Goal: Task Accomplishment & Management: Use online tool/utility

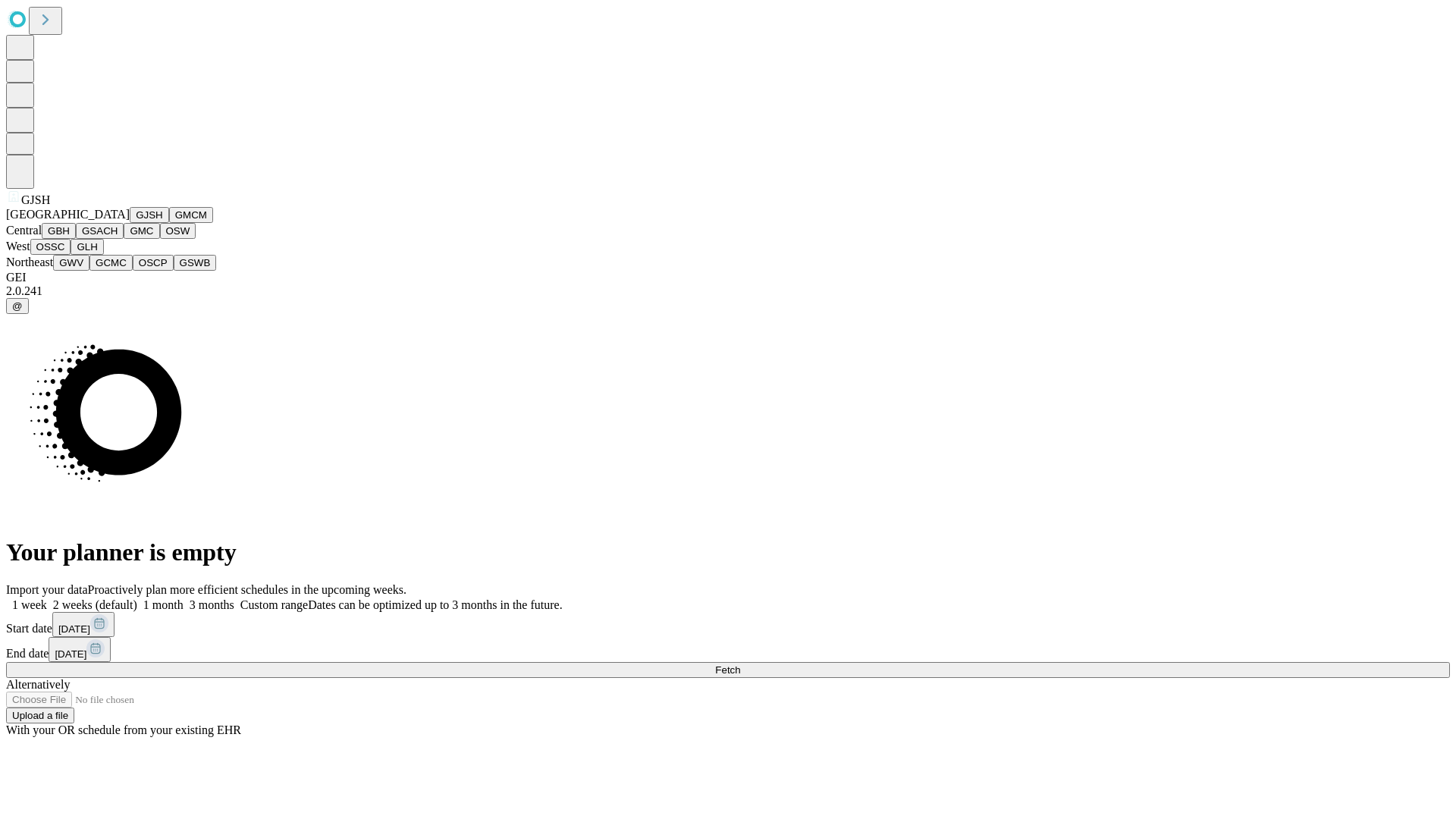
click at [129, 223] on button "GJSH" at bounding box center [149, 215] width 40 height 16
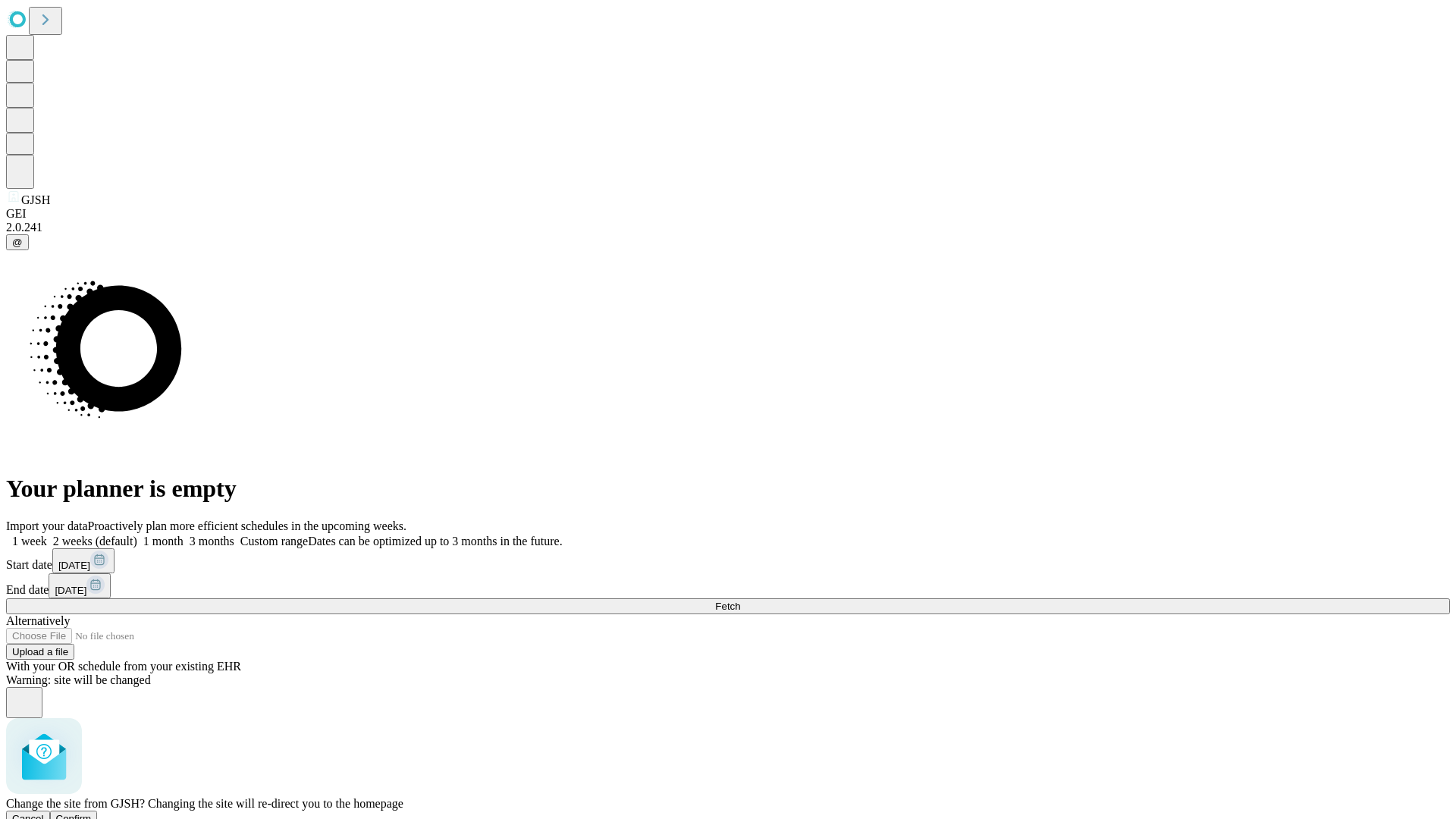
click at [91, 813] on span "Confirm" at bounding box center [74, 818] width 36 height 11
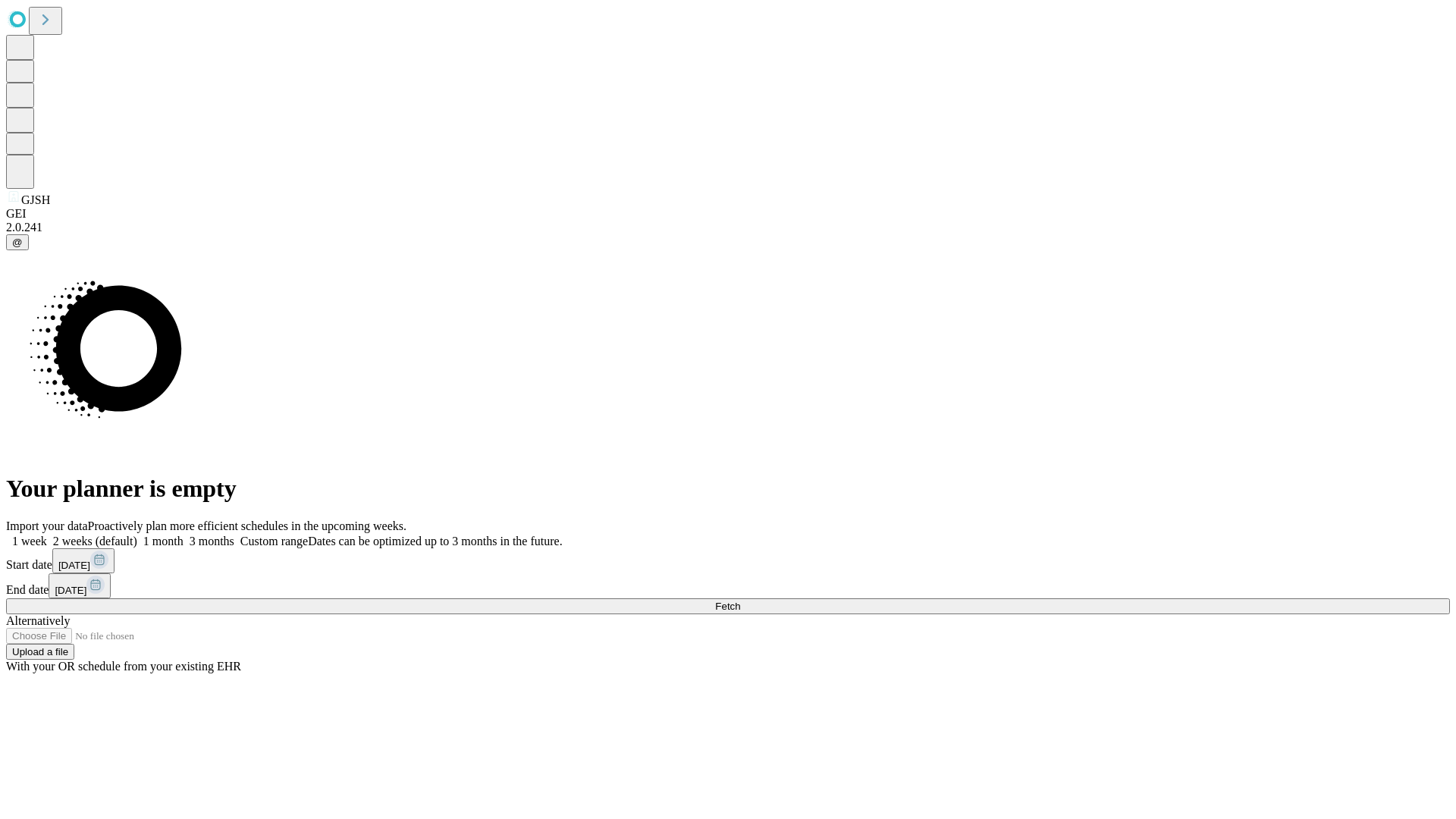
click at [47, 535] on label "1 week" at bounding box center [26, 541] width 41 height 13
click at [740, 601] on span "Fetch" at bounding box center [728, 606] width 25 height 11
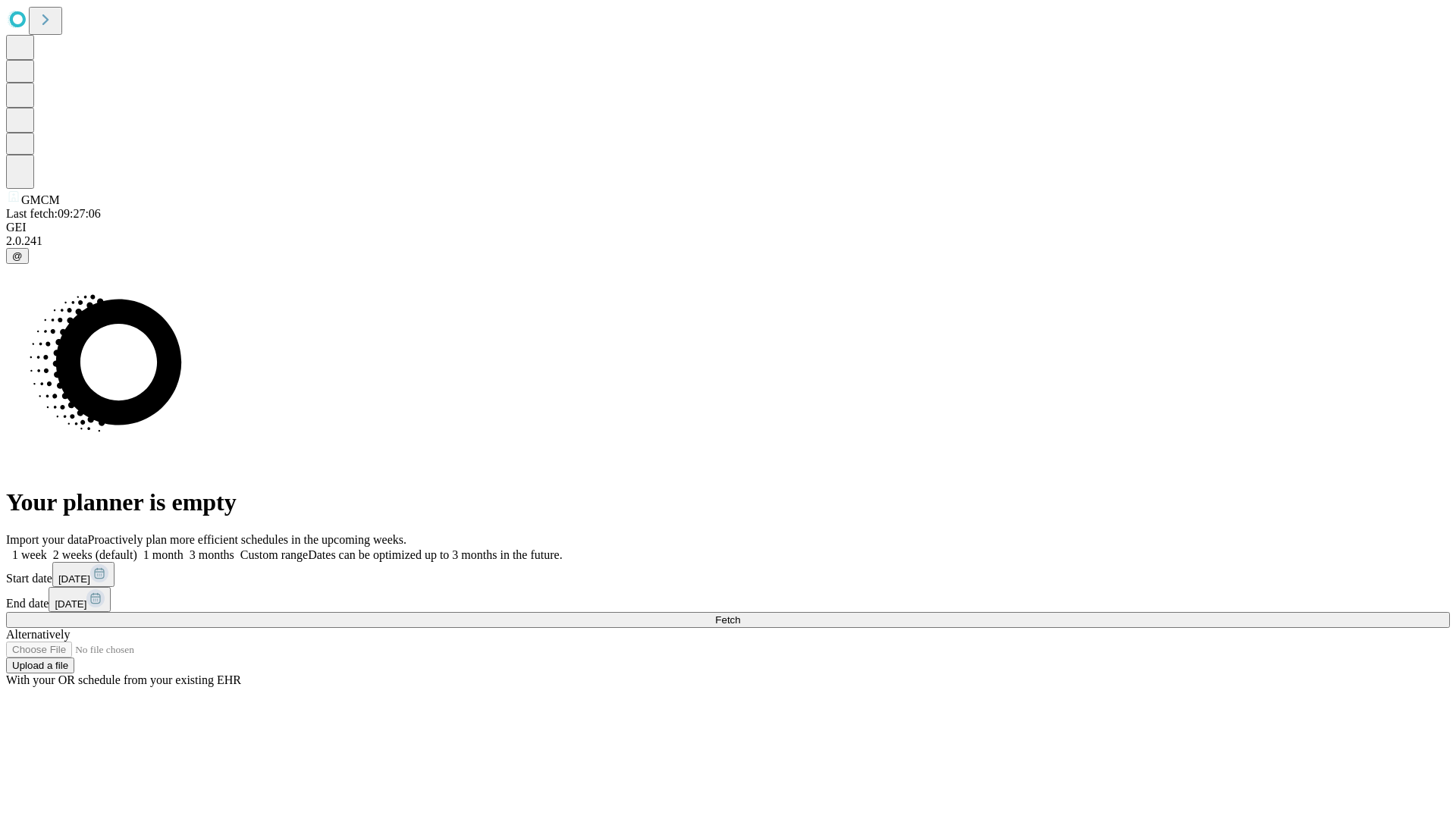
click at [47, 548] on label "1 week" at bounding box center [26, 554] width 41 height 13
click at [740, 614] on span "Fetch" at bounding box center [728, 619] width 25 height 11
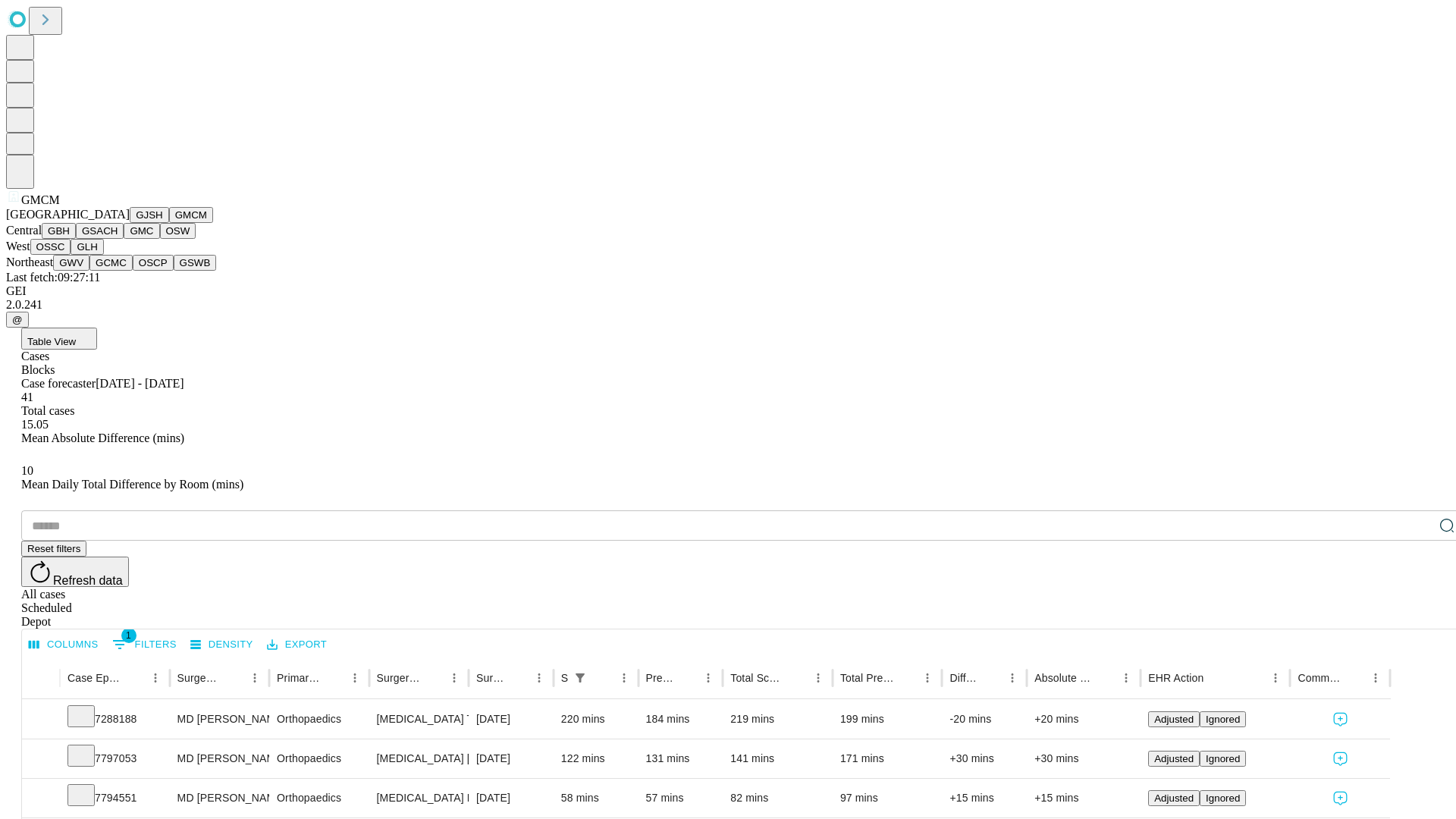
click at [76, 239] on button "GBH" at bounding box center [58, 231] width 34 height 16
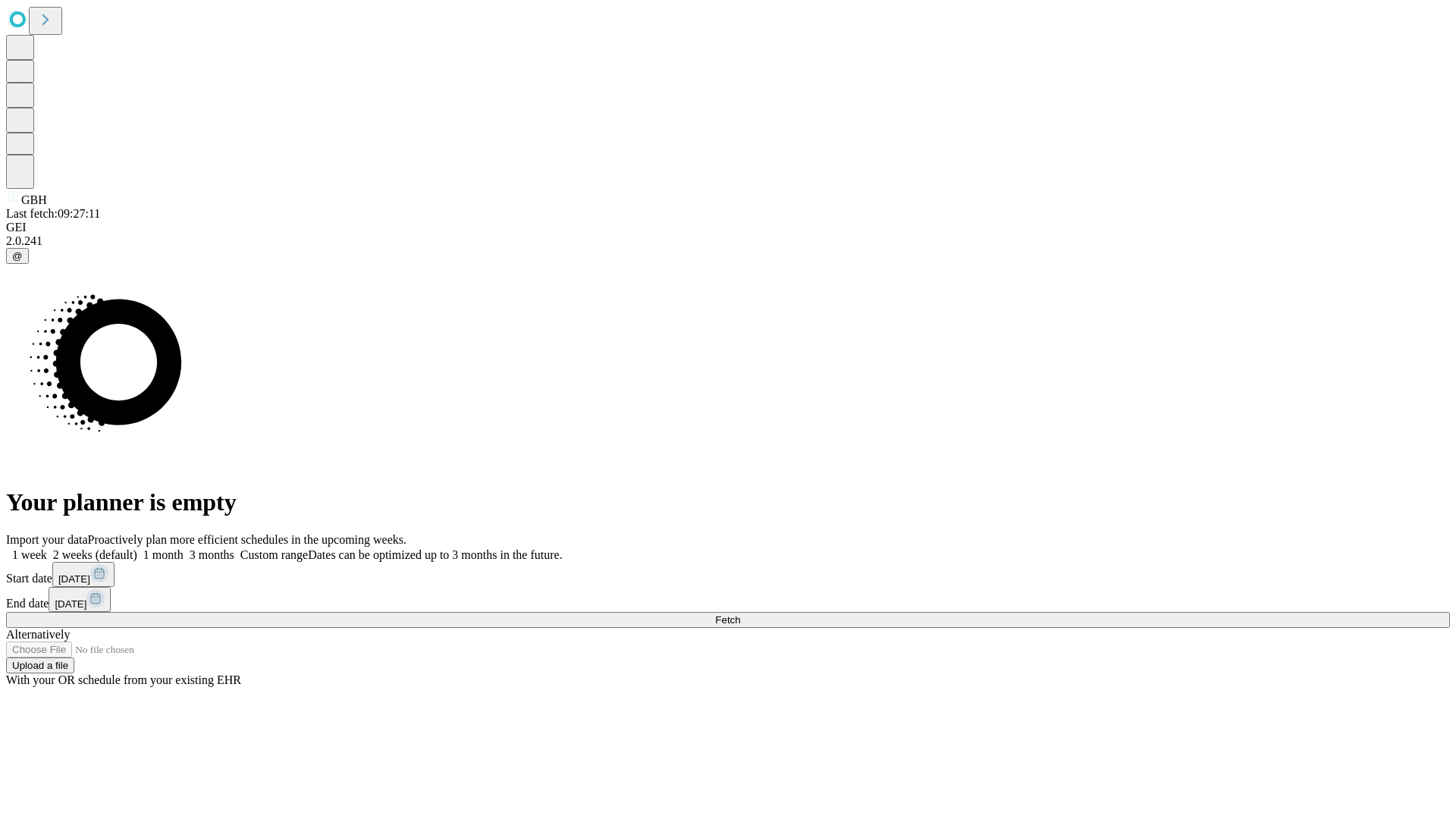
click at [47, 548] on label "1 week" at bounding box center [26, 554] width 41 height 13
click at [740, 614] on span "Fetch" at bounding box center [728, 619] width 25 height 11
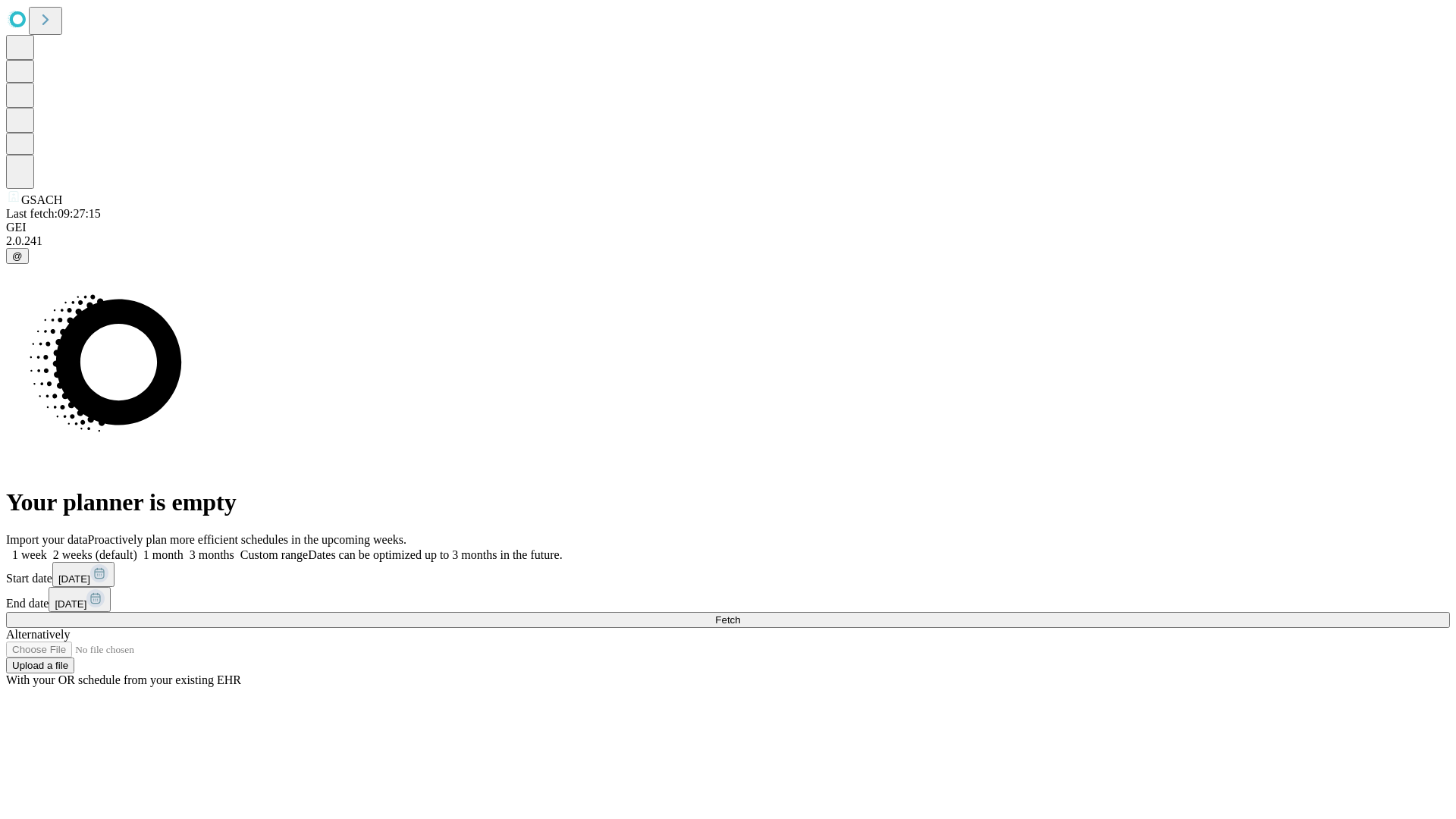
click at [47, 548] on label "1 week" at bounding box center [26, 554] width 41 height 13
click at [740, 614] on span "Fetch" at bounding box center [728, 619] width 25 height 11
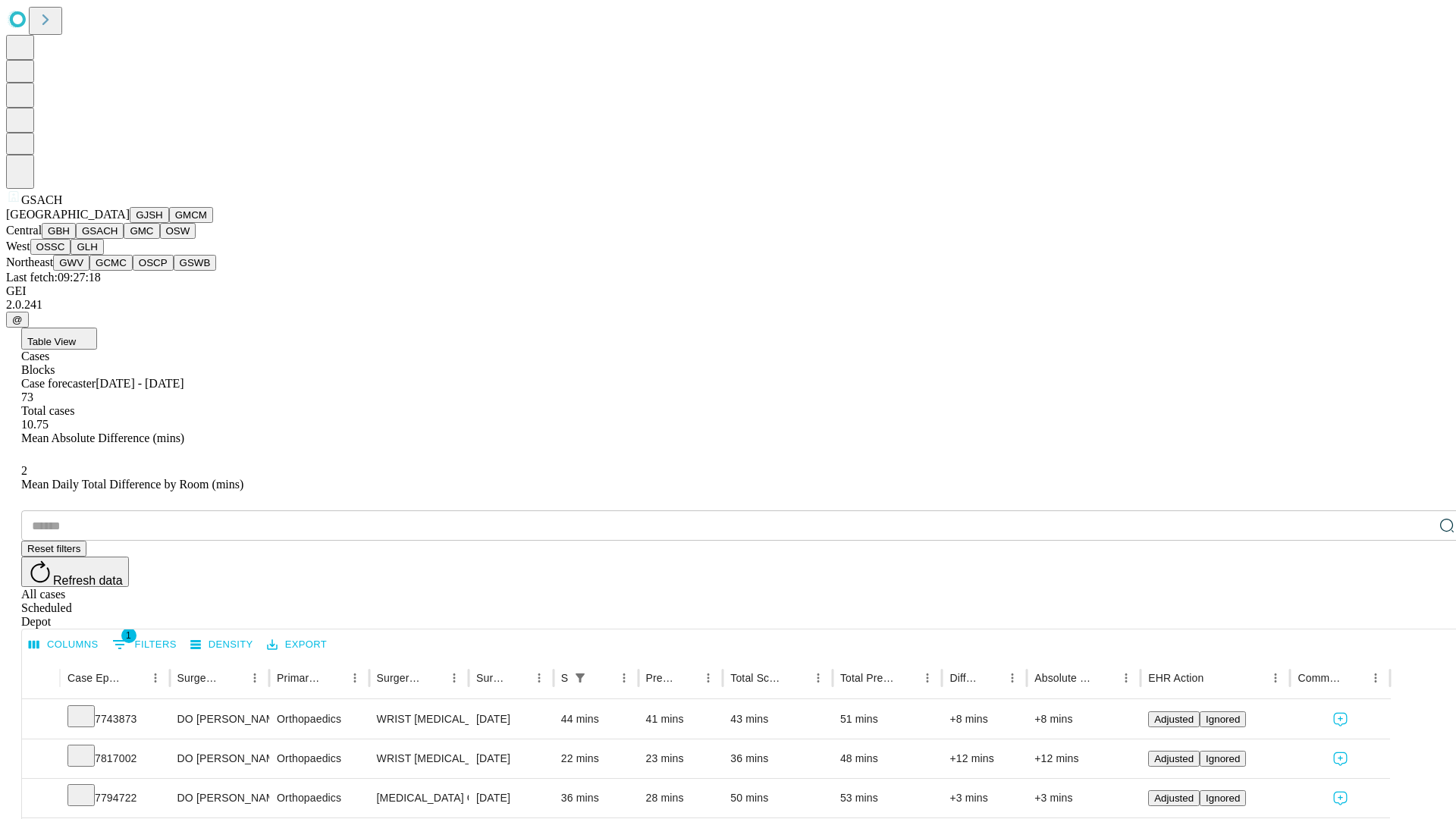
click at [124, 239] on button "GMC" at bounding box center [141, 231] width 36 height 16
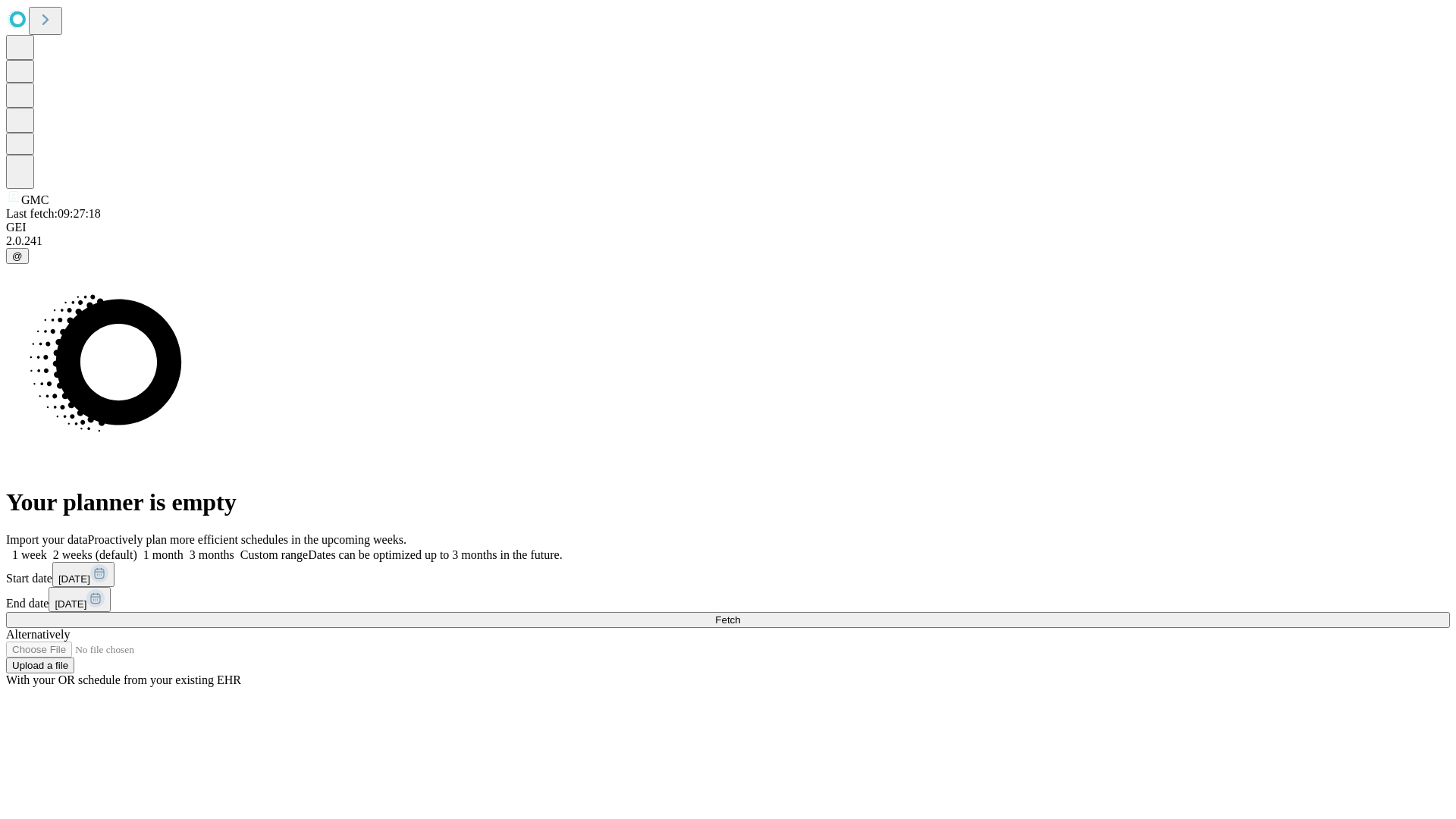
click at [47, 548] on label "1 week" at bounding box center [26, 554] width 41 height 13
click at [740, 614] on span "Fetch" at bounding box center [728, 619] width 25 height 11
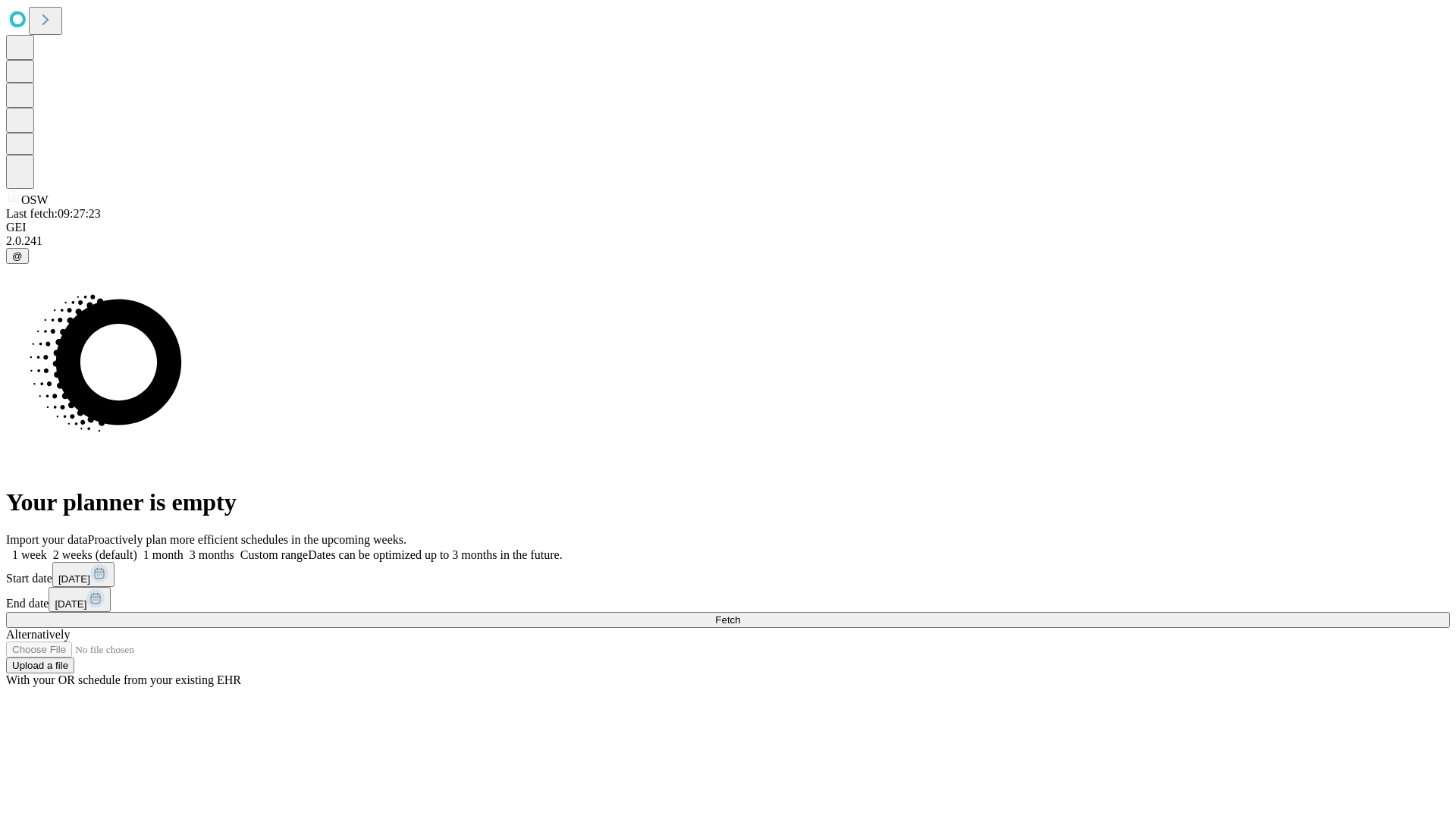
click at [47, 548] on label "1 week" at bounding box center [26, 554] width 41 height 13
click at [740, 614] on span "Fetch" at bounding box center [728, 619] width 25 height 11
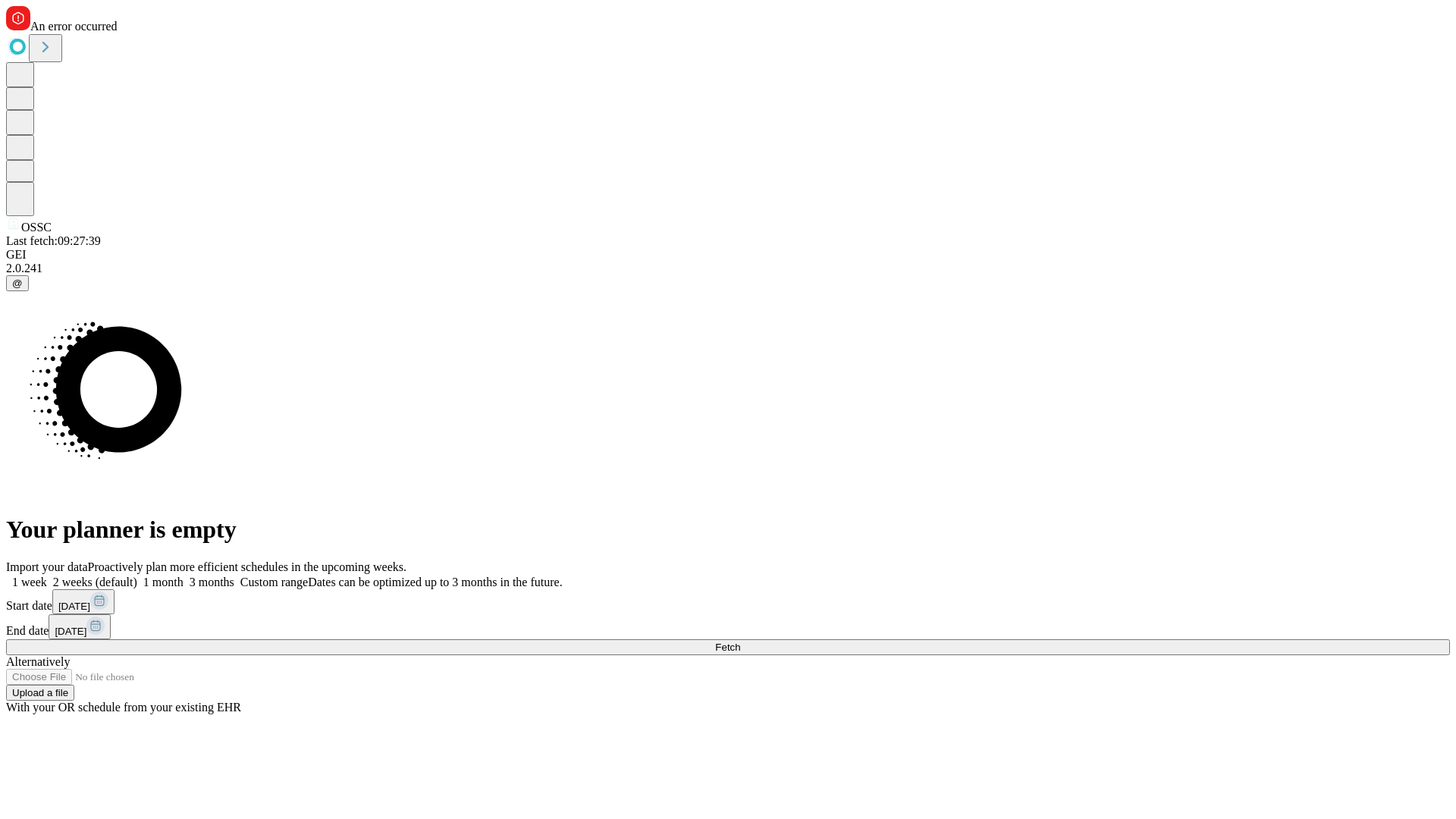
click at [47, 575] on label "1 week" at bounding box center [26, 581] width 41 height 13
click at [740, 641] on span "Fetch" at bounding box center [728, 646] width 25 height 11
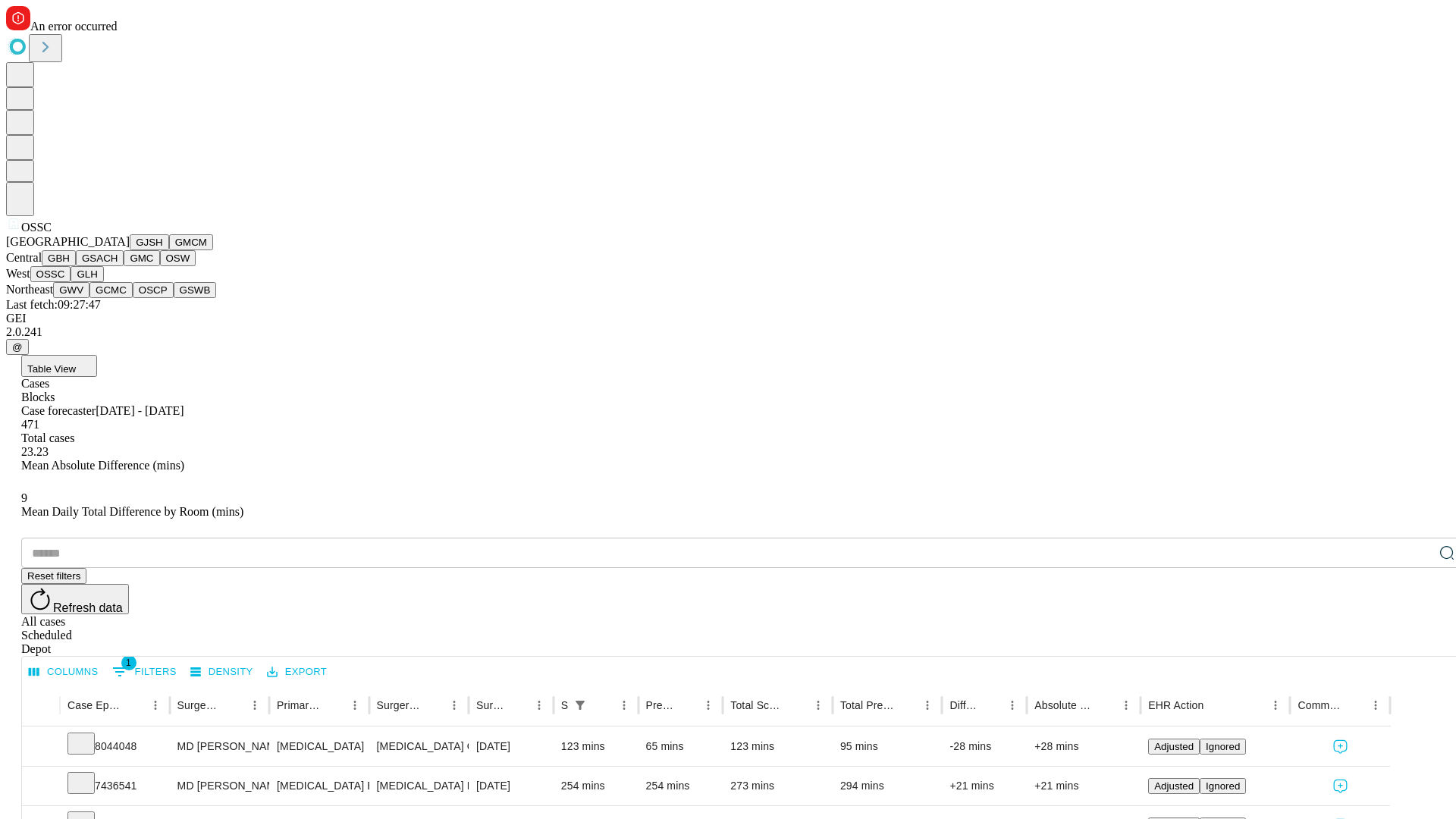
click at [103, 282] on button "GLH" at bounding box center [86, 274] width 33 height 16
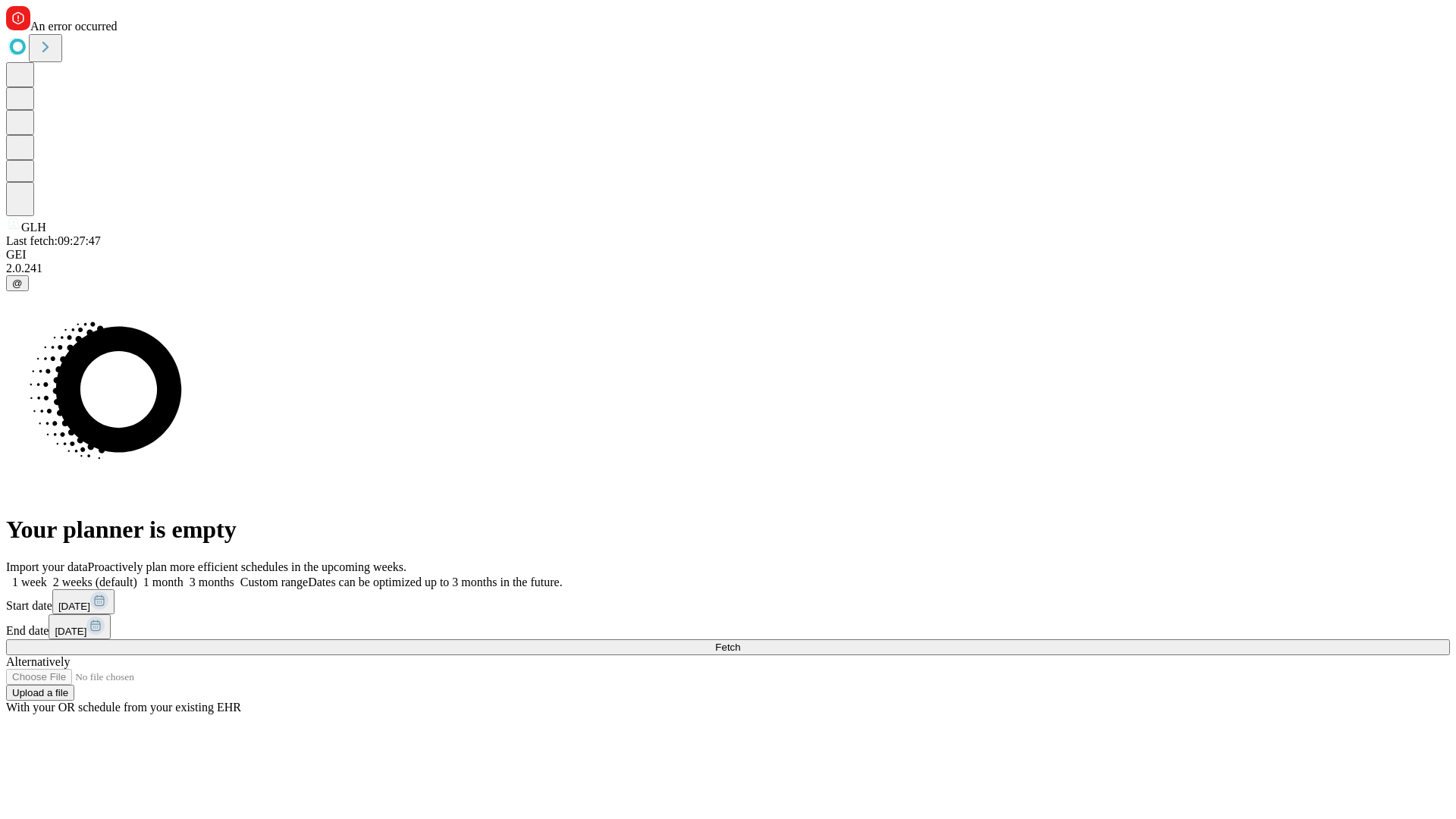
click at [47, 575] on label "1 week" at bounding box center [26, 581] width 41 height 13
click at [740, 641] on span "Fetch" at bounding box center [728, 646] width 25 height 11
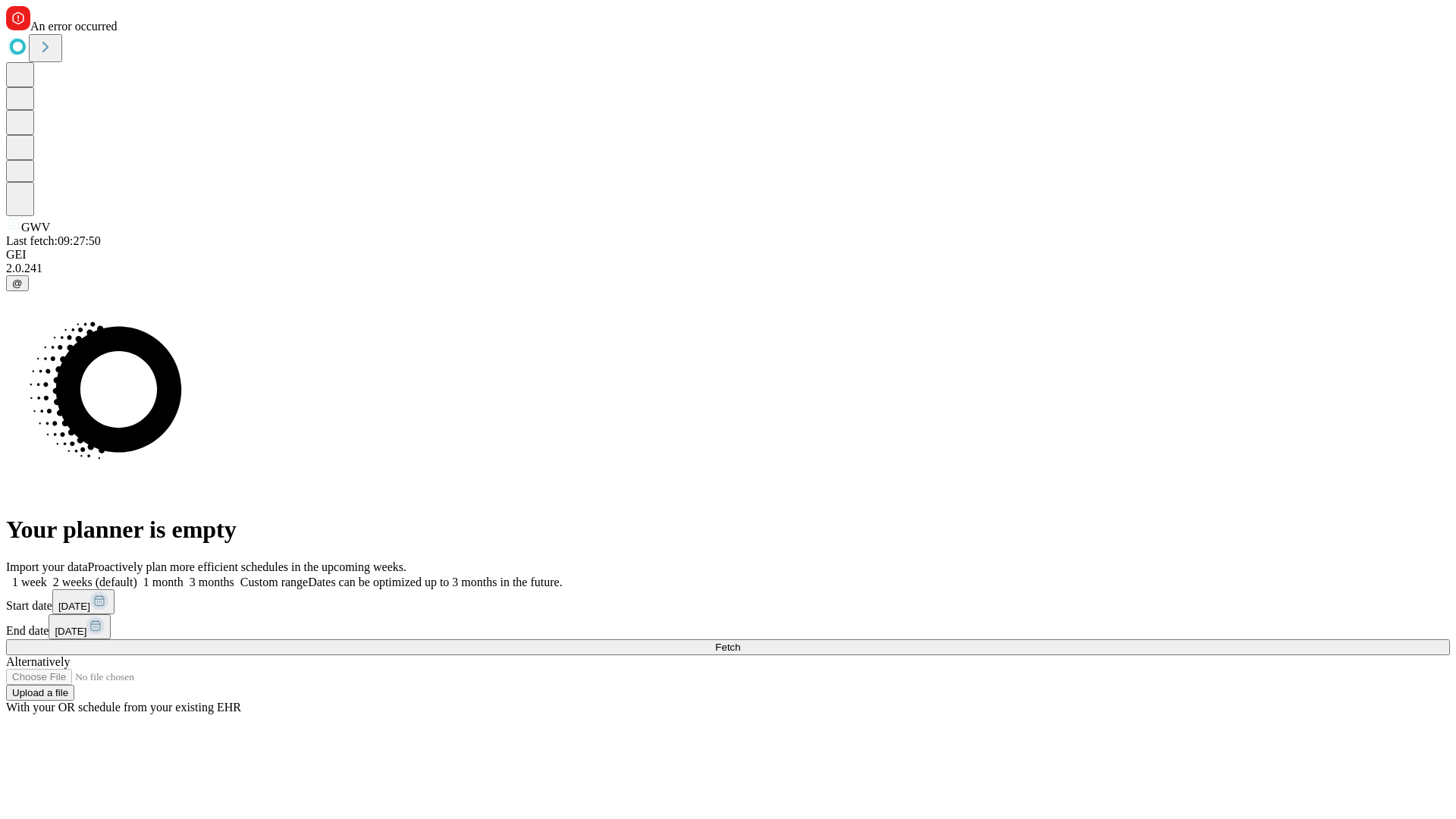
click at [47, 575] on label "1 week" at bounding box center [26, 581] width 41 height 13
click at [740, 641] on span "Fetch" at bounding box center [728, 646] width 25 height 11
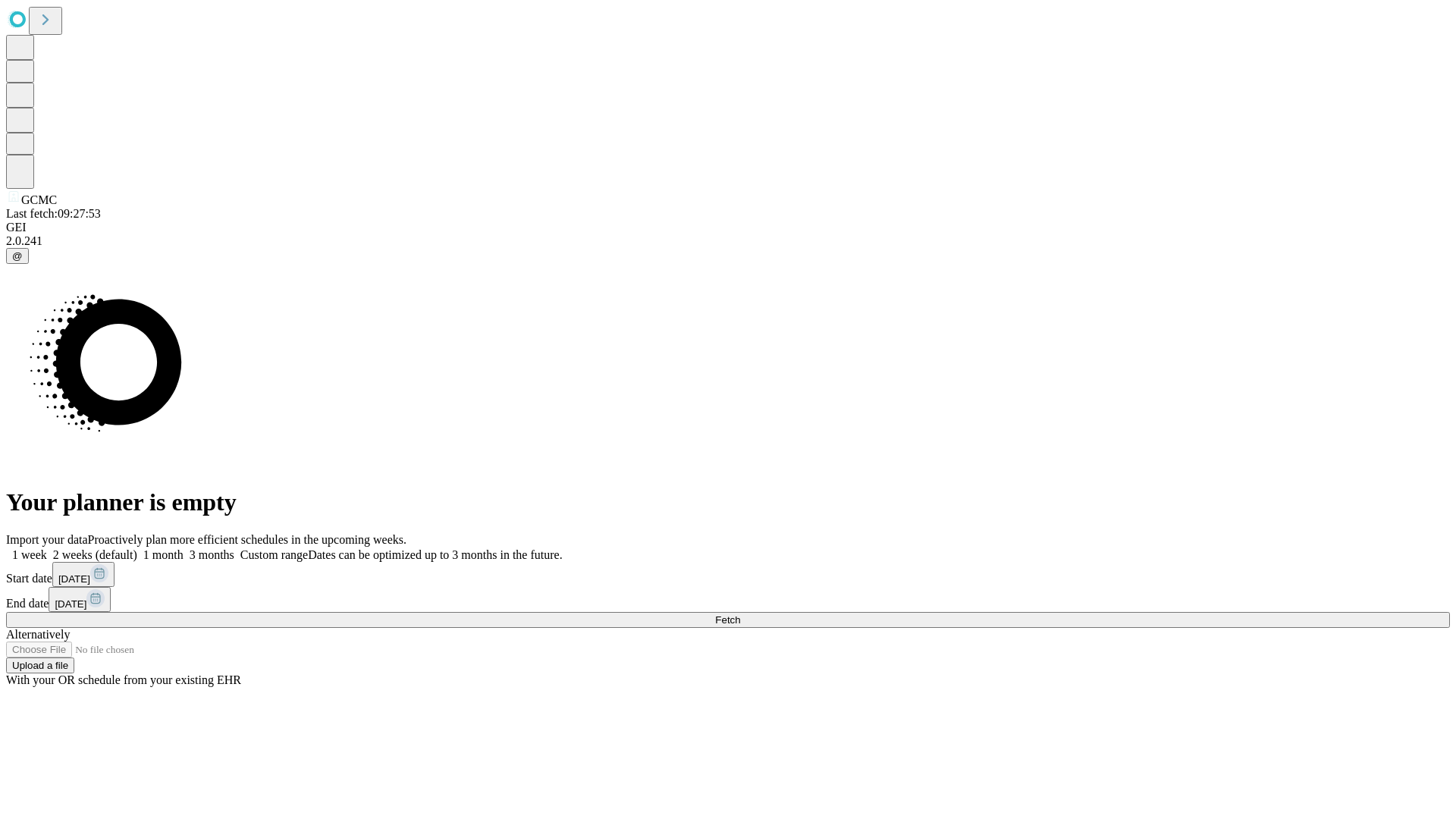
click at [47, 548] on label "1 week" at bounding box center [26, 554] width 41 height 13
click at [740, 614] on span "Fetch" at bounding box center [728, 619] width 25 height 11
